Goal: Task Accomplishment & Management: Use online tool/utility

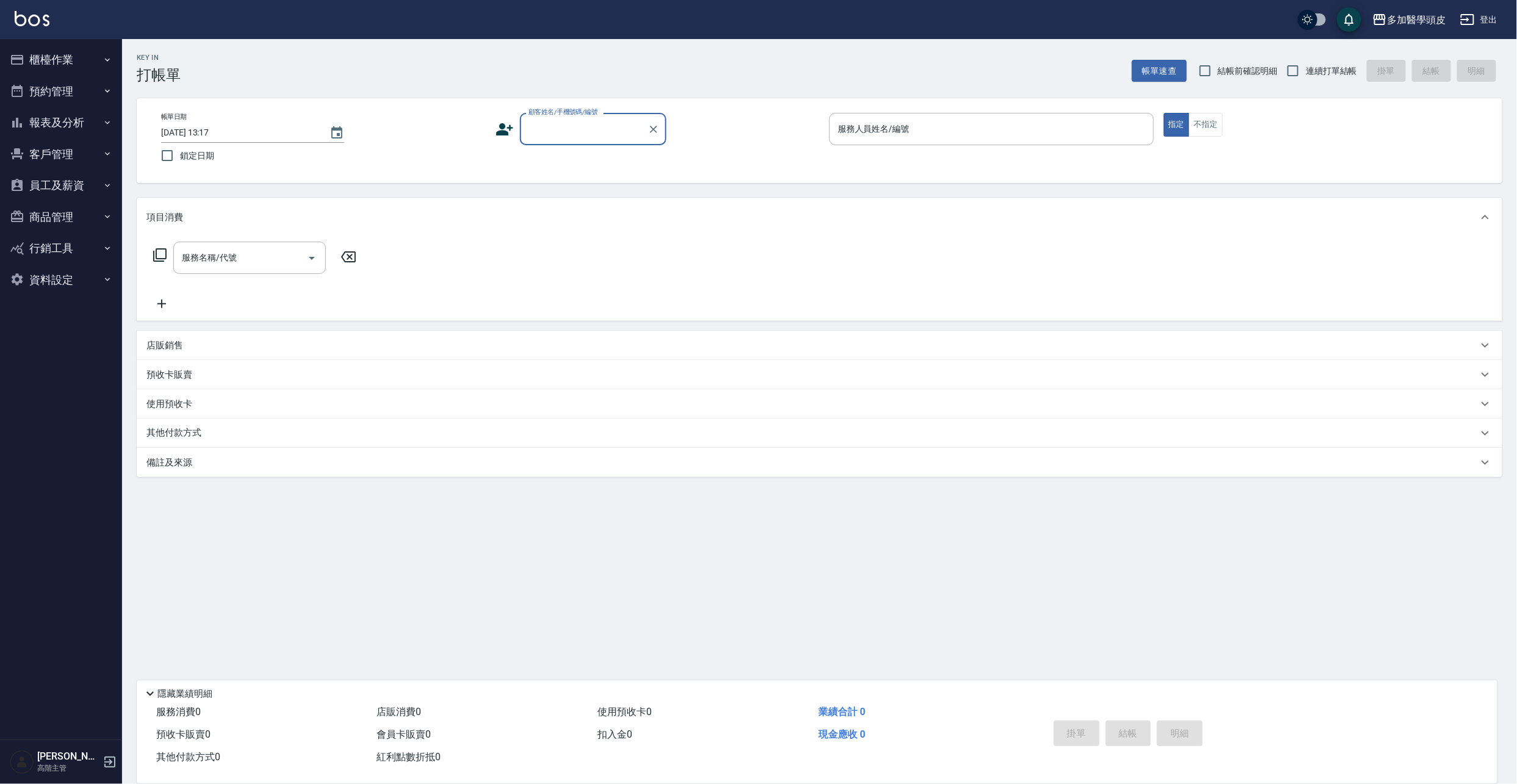
click at [59, 61] on button "櫃檯作業" at bounding box center [61, 60] width 112 height 32
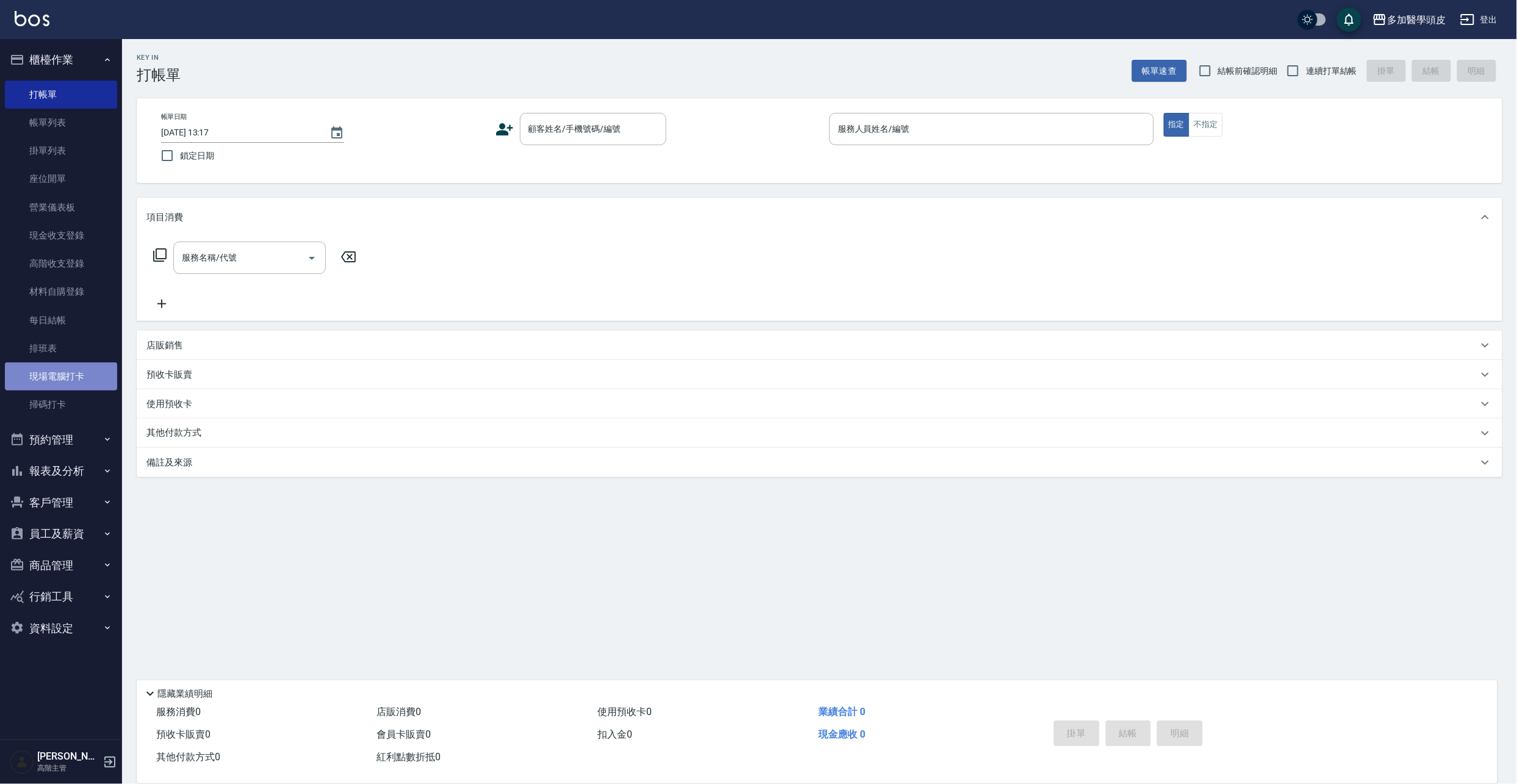
click at [83, 370] on link "現場電腦打卡" at bounding box center [61, 377] width 112 height 28
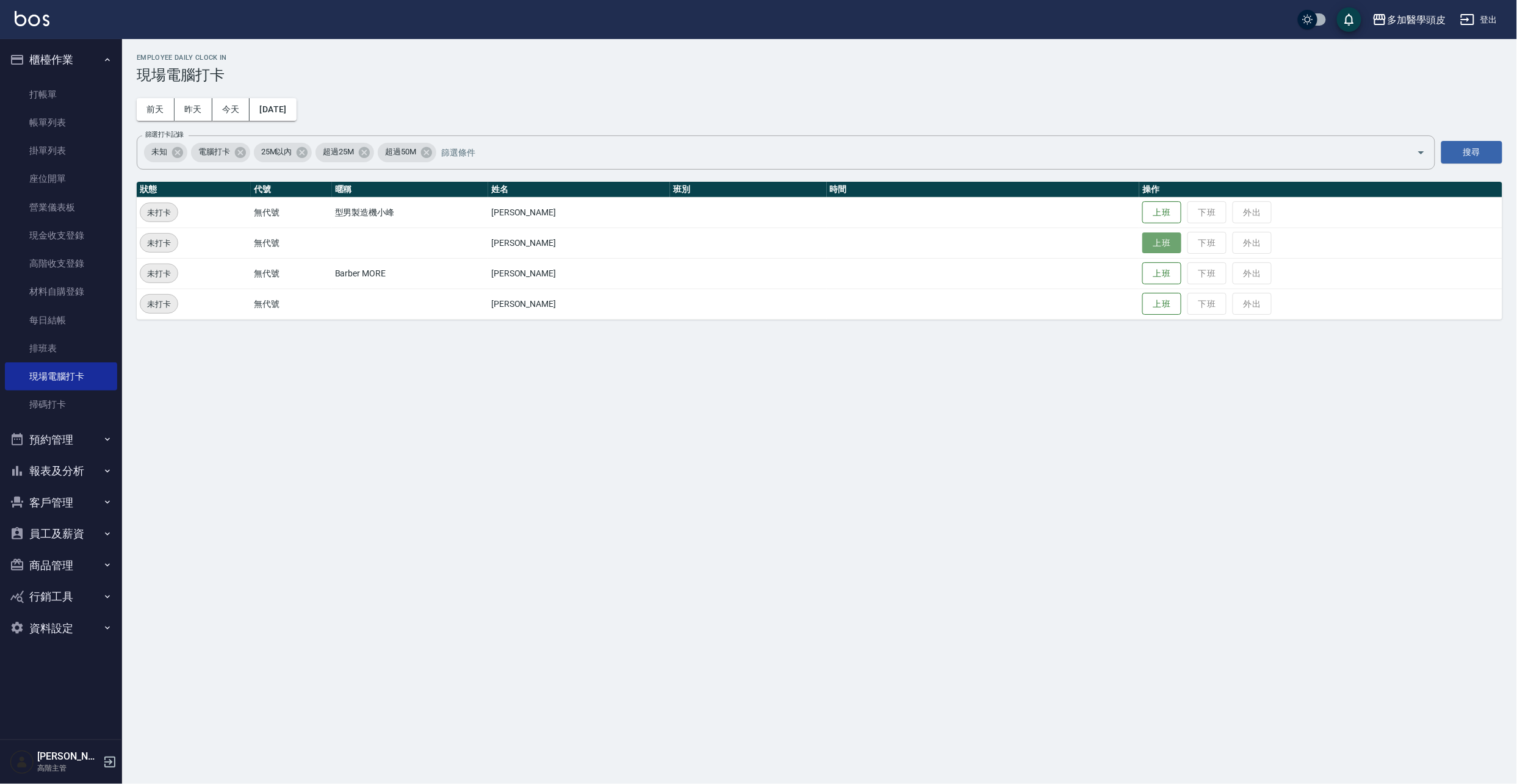
click at [1162, 244] on button "上班" at bounding box center [1162, 243] width 39 height 21
drag, startPoint x: 1162, startPoint y: 244, endPoint x: 1288, endPoint y: 86, distance: 202.1
click at [1165, 245] on td "上班 下班 外出" at bounding box center [1320, 242] width 363 height 31
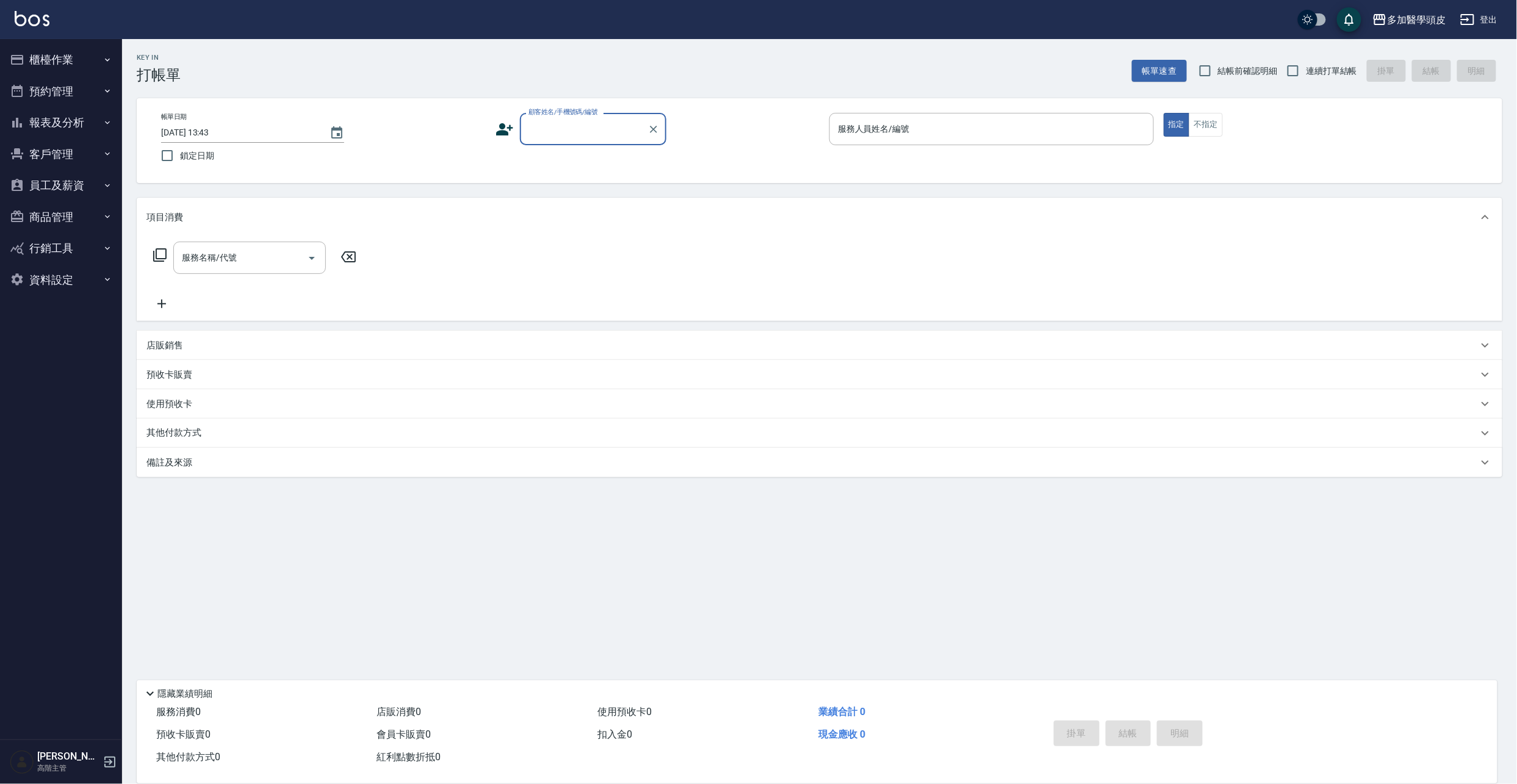
click at [603, 127] on input "顧客姓名/手機號碼/編號" at bounding box center [583, 129] width 117 height 21
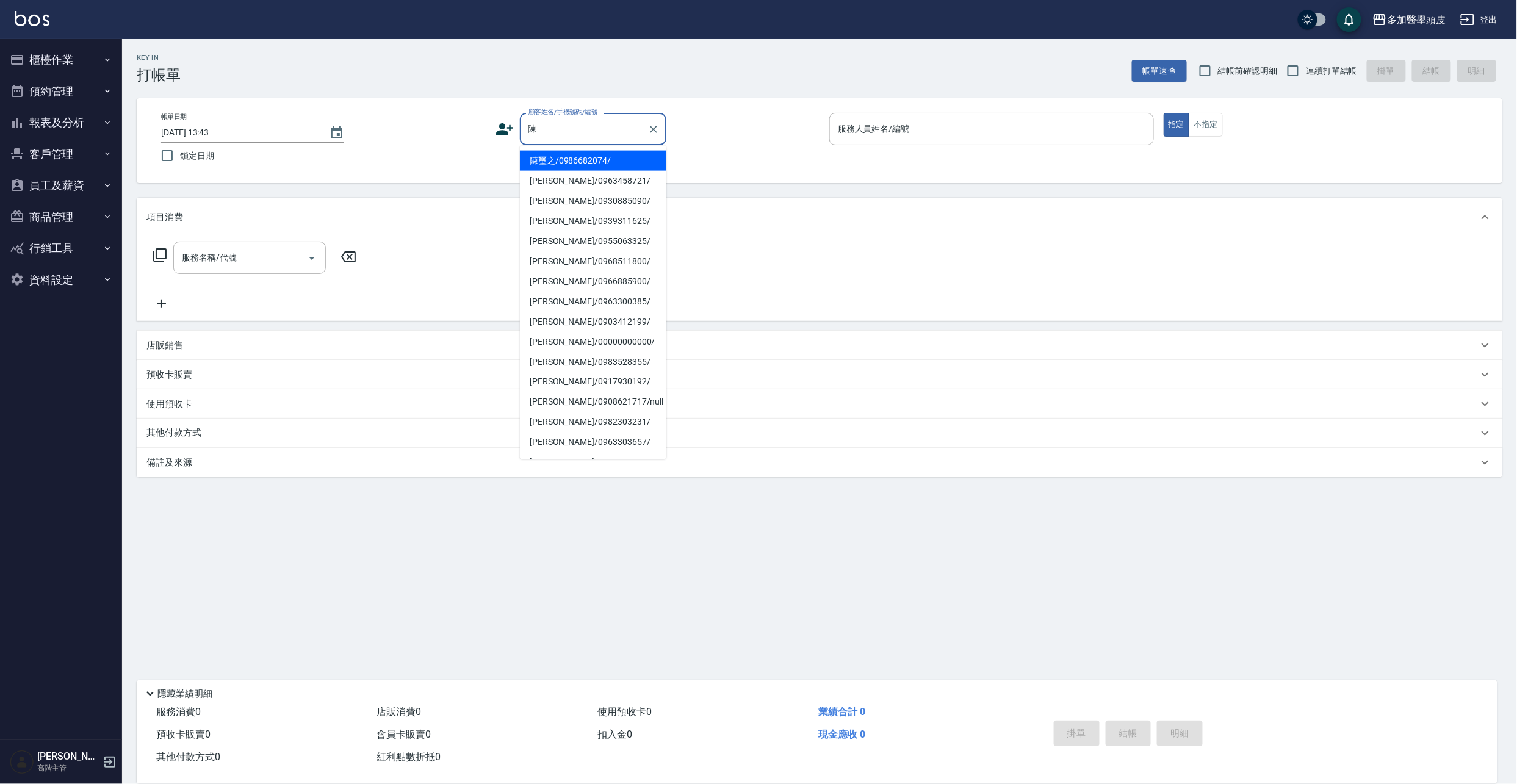
click at [554, 238] on li "[PERSON_NAME]/0955063325/" at bounding box center [593, 241] width 147 height 20
type input "[PERSON_NAME]/0955063325/"
